Goal: Check status: Check status

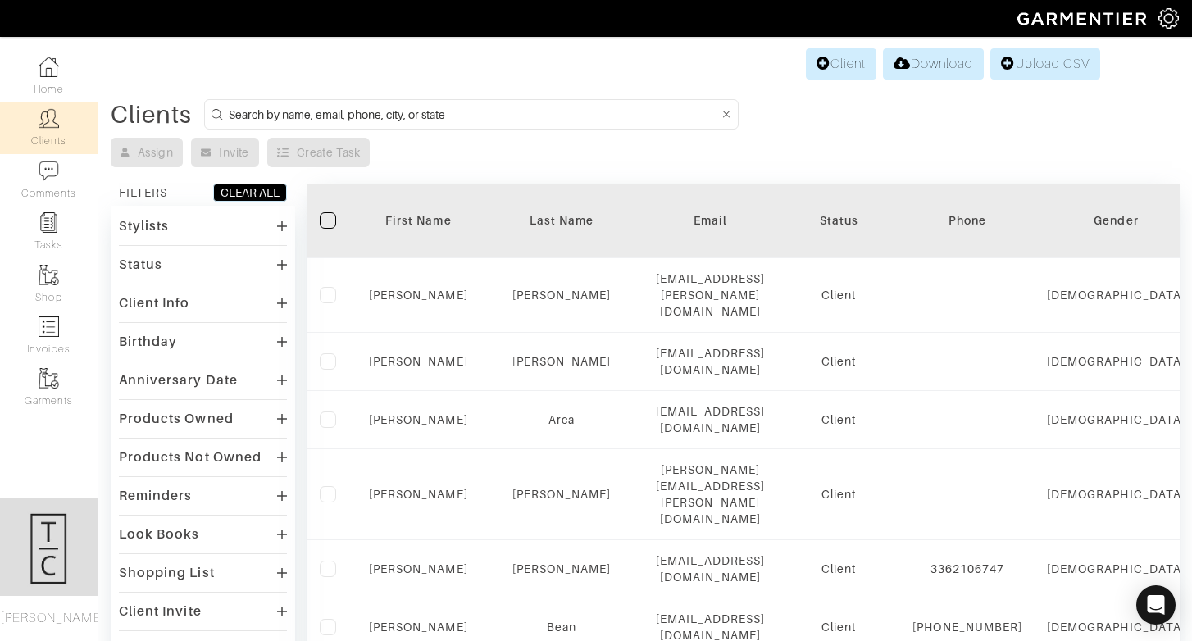
click at [362, 111] on input at bounding box center [474, 114] width 490 height 20
type input "[PERSON_NAME]"
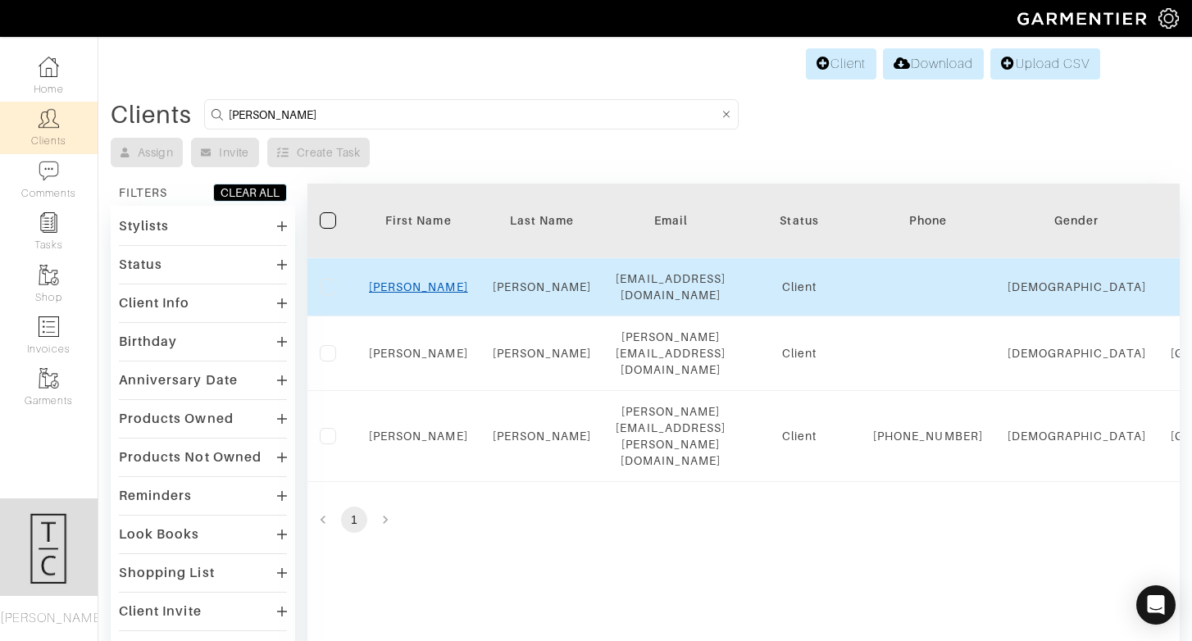
click at [415, 291] on link "[PERSON_NAME]" at bounding box center [418, 286] width 99 height 13
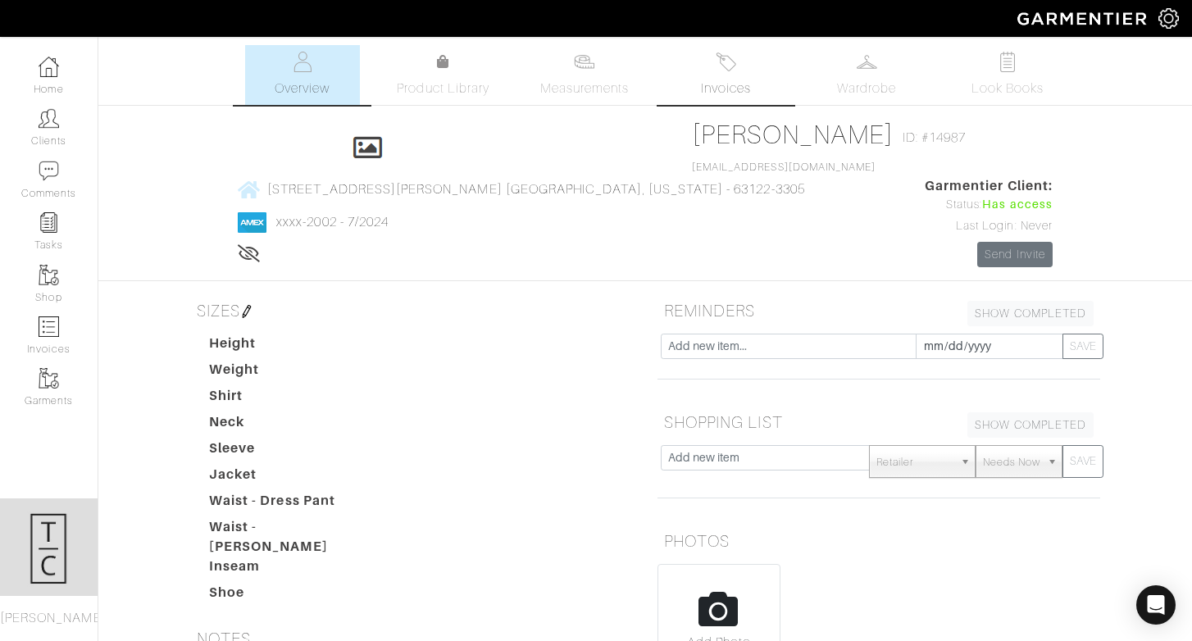
click at [750, 82] on span "Invoices" at bounding box center [726, 89] width 50 height 20
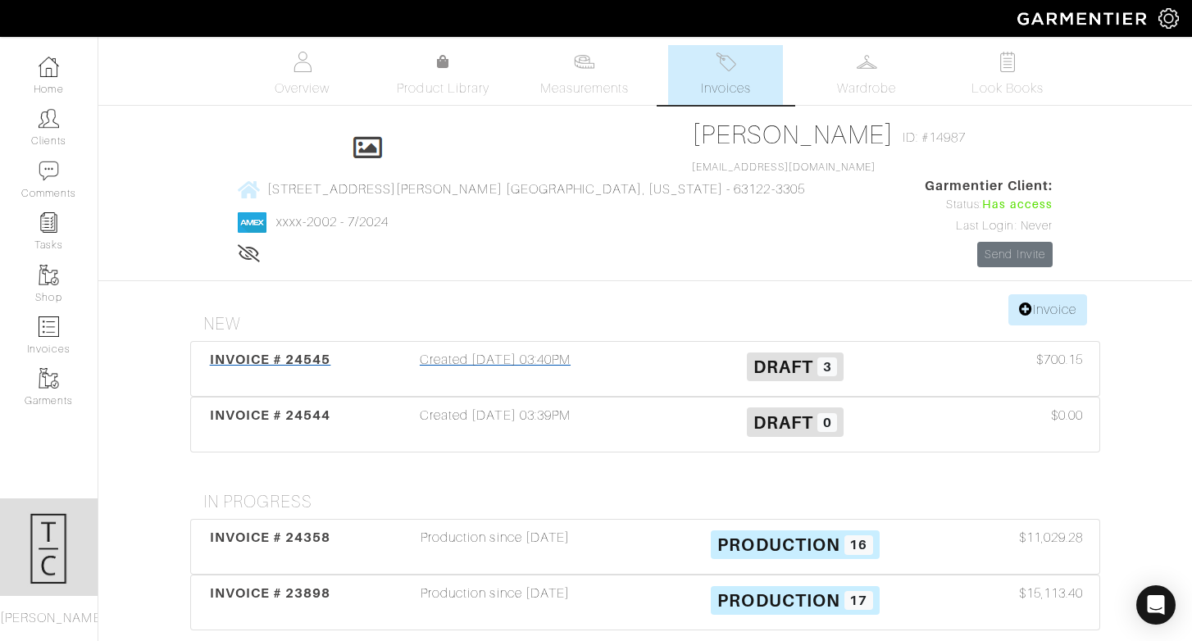
click at [536, 350] on div "Created [DATE] 03:40PM" at bounding box center [495, 369] width 300 height 38
